Goal: Navigation & Orientation: Go to known website

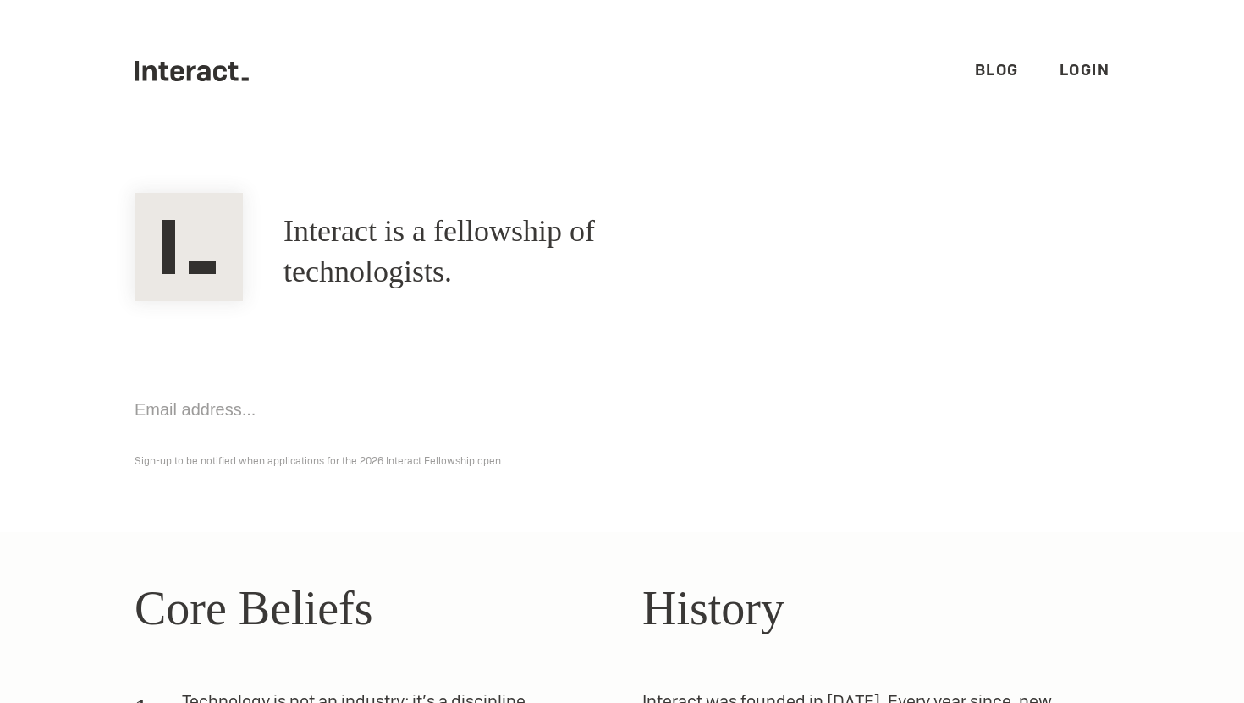
scroll to position [111, 0]
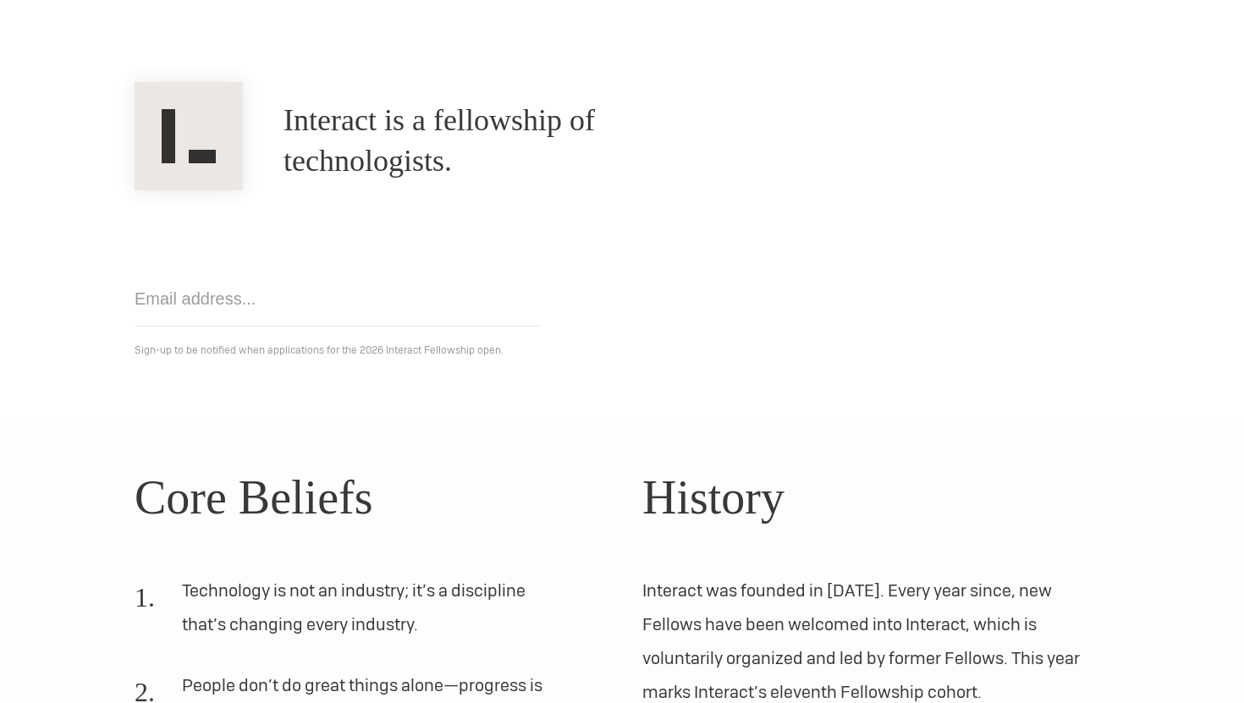
click at [674, 407] on section "Interact is a fellowship of technologists. A fellowship of technologists. Get n…" at bounding box center [622, 226] width 1244 height 390
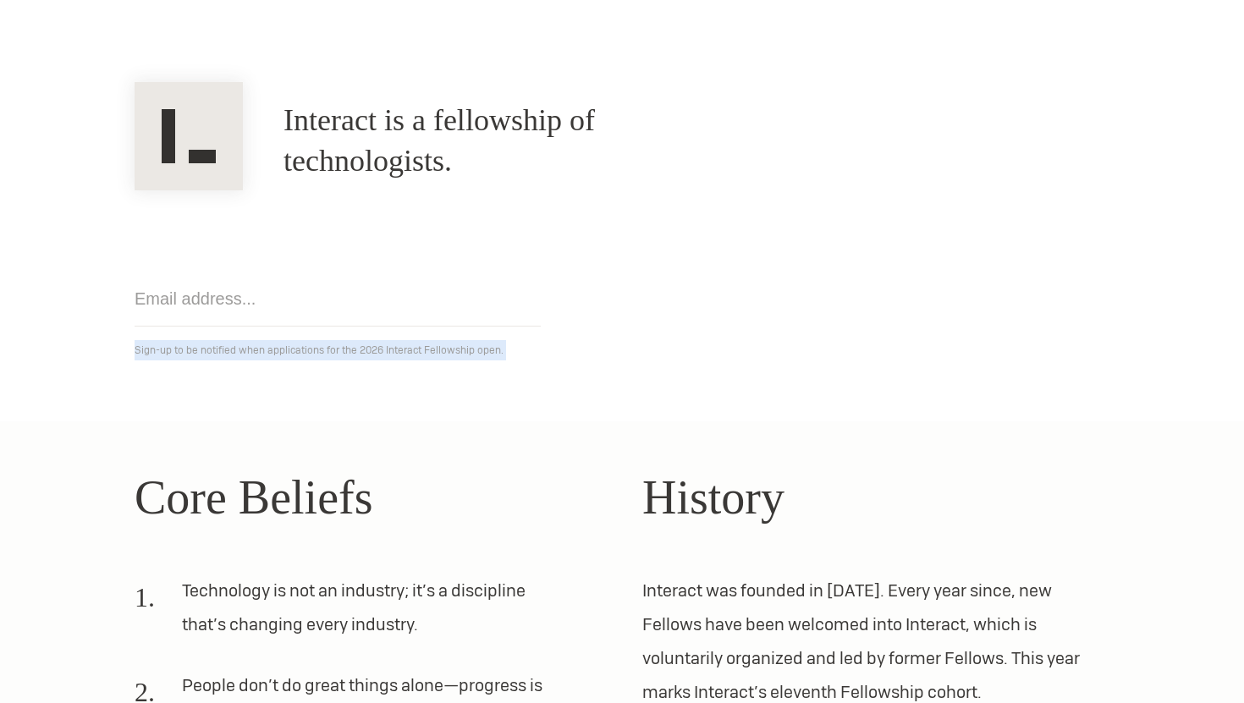
click at [674, 407] on section "Interact is a fellowship of technologists. A fellowship of technologists. Get n…" at bounding box center [622, 226] width 1244 height 390
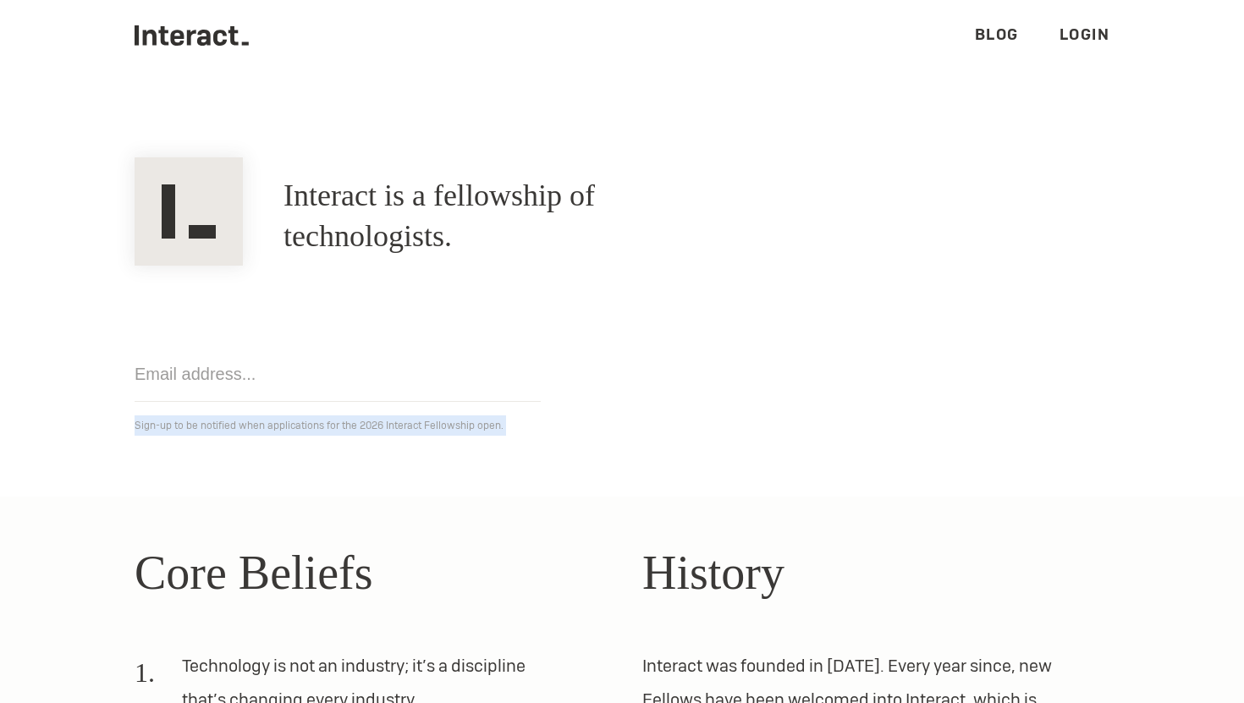
scroll to position [0, 0]
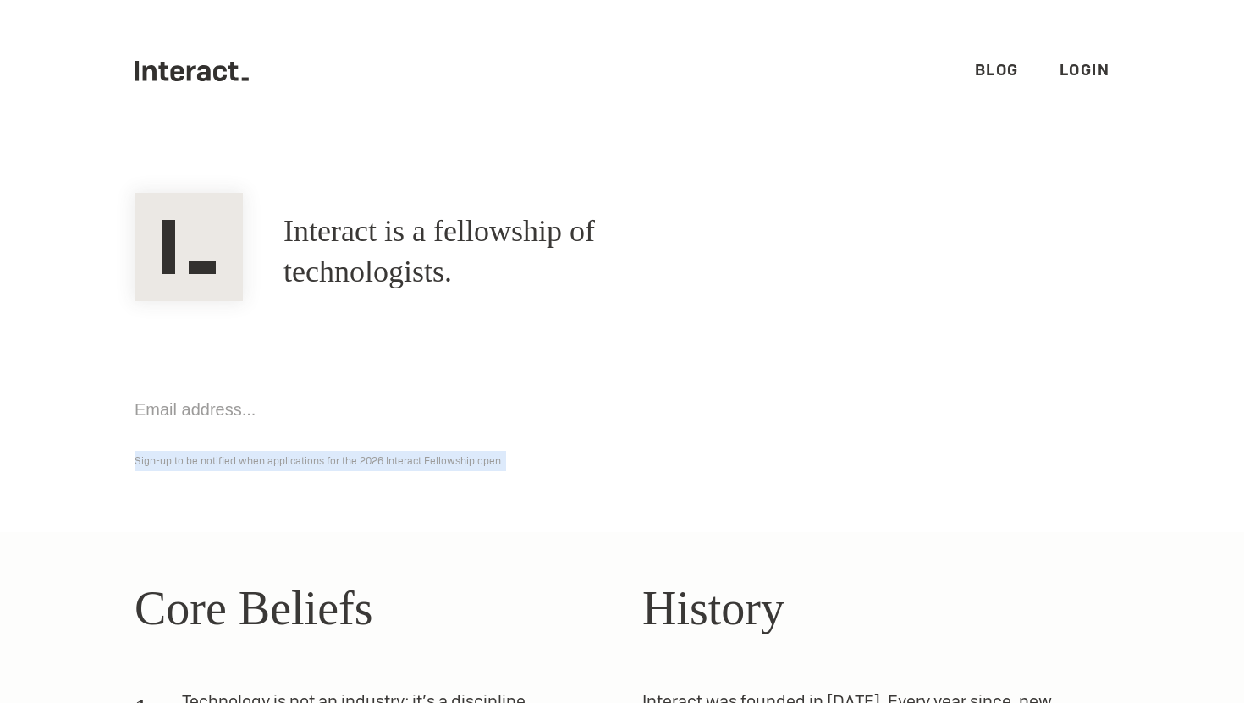
click at [387, 387] on input "email" at bounding box center [338, 410] width 406 height 55
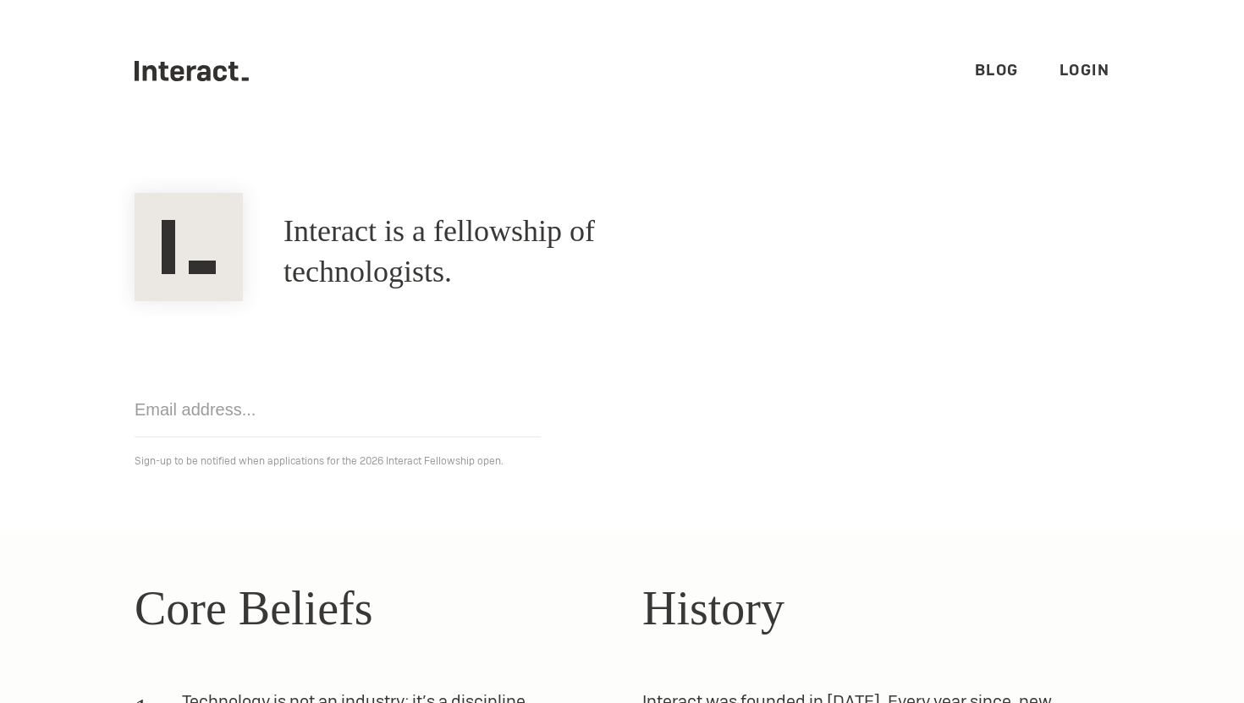
click at [1096, 62] on link "Login" at bounding box center [1085, 69] width 51 height 19
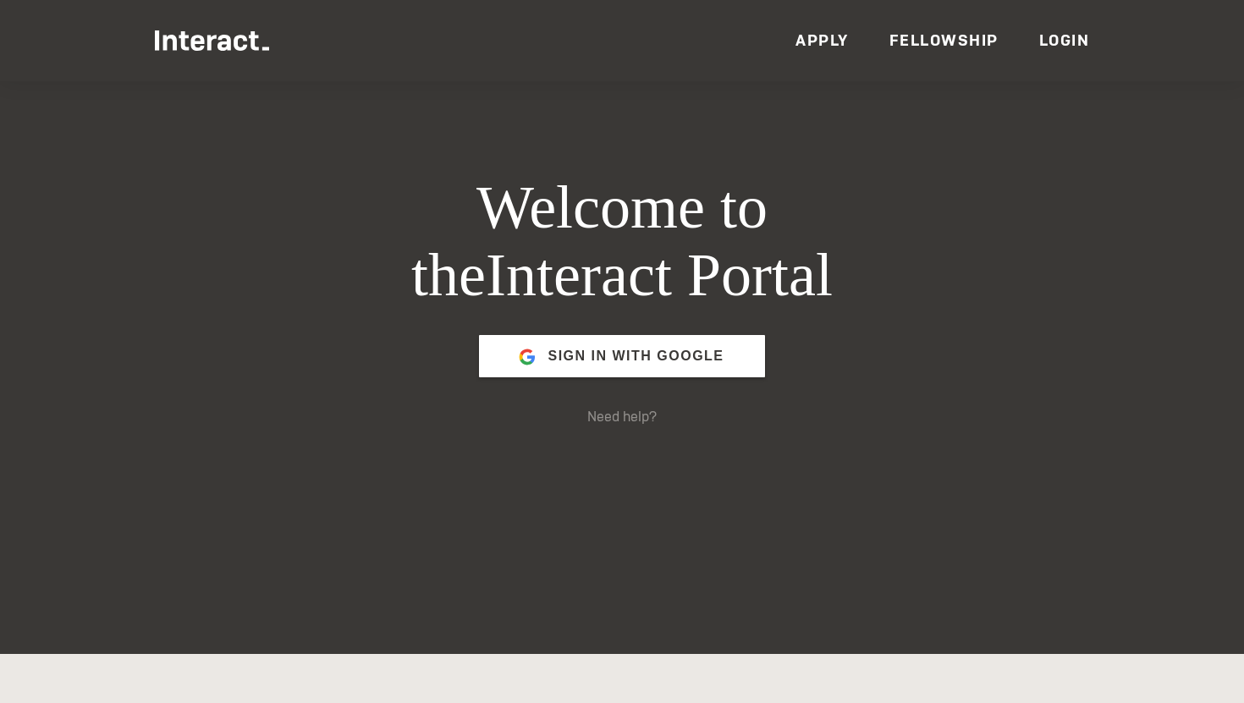
scroll to position [52, 0]
